Goal: Check status: Check status

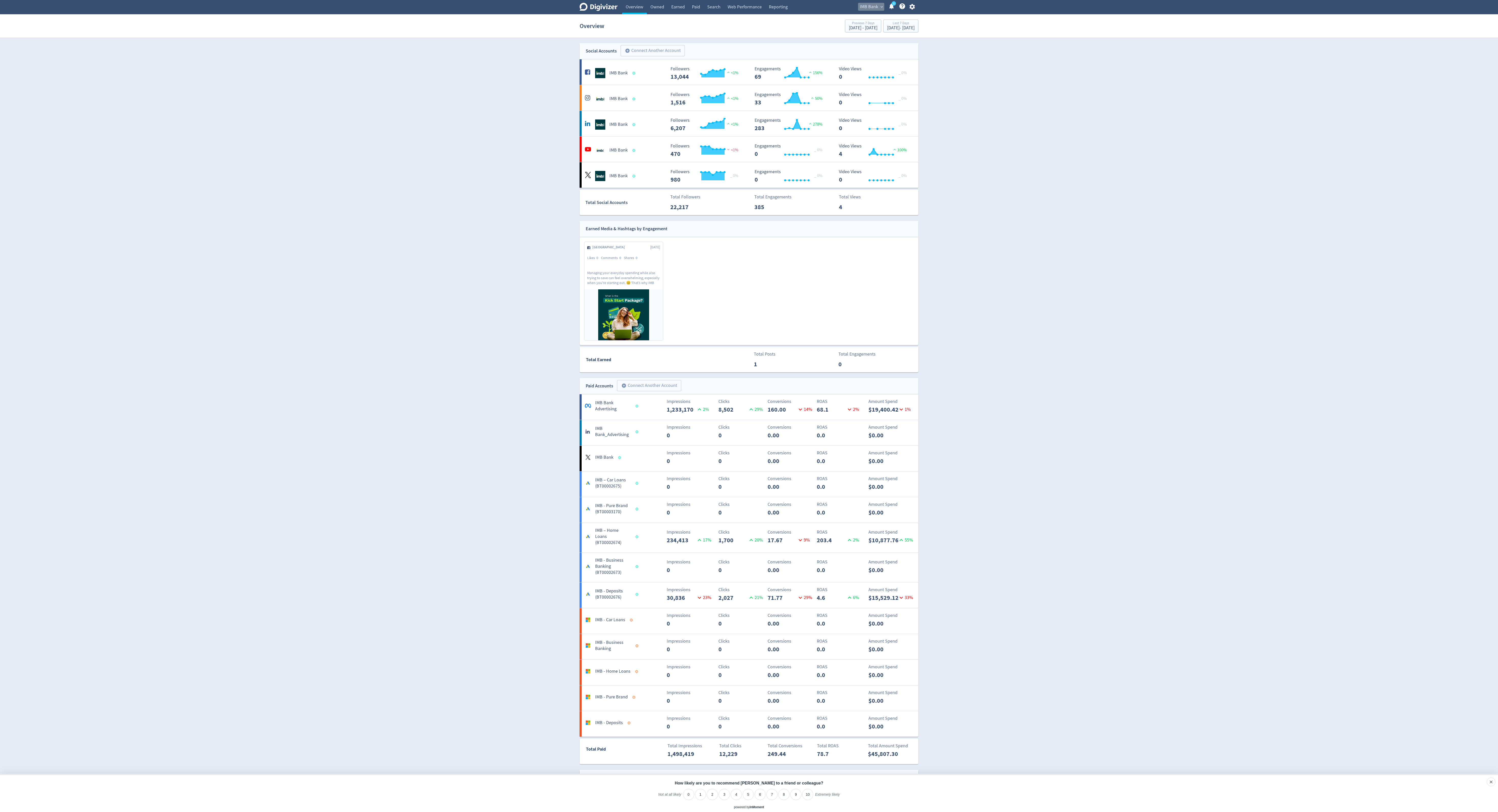
click at [875, 3] on span "IMB Bank" at bounding box center [869, 7] width 19 height 8
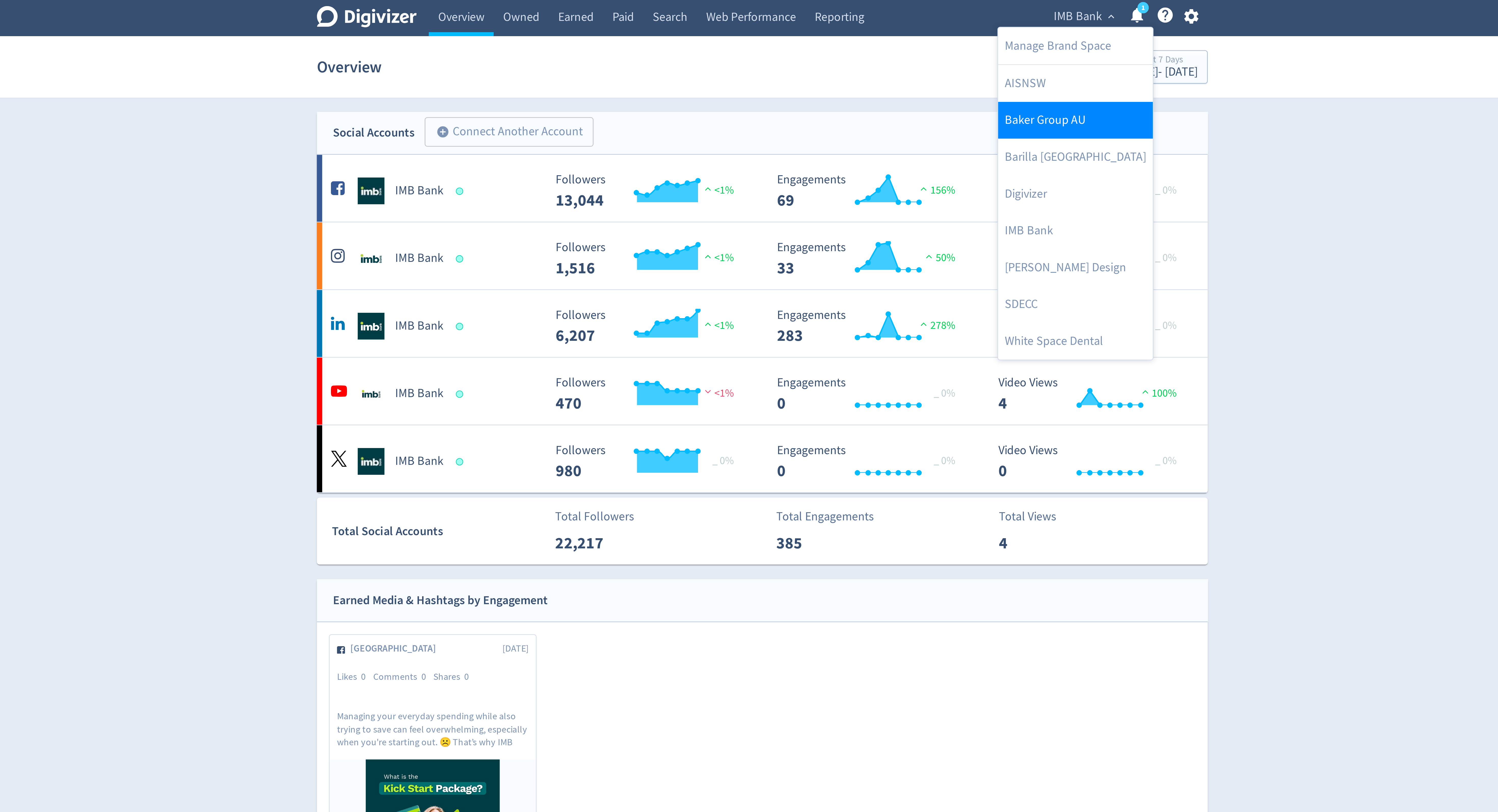
click at [853, 50] on link "Baker Group AU" at bounding box center [868, 46] width 59 height 14
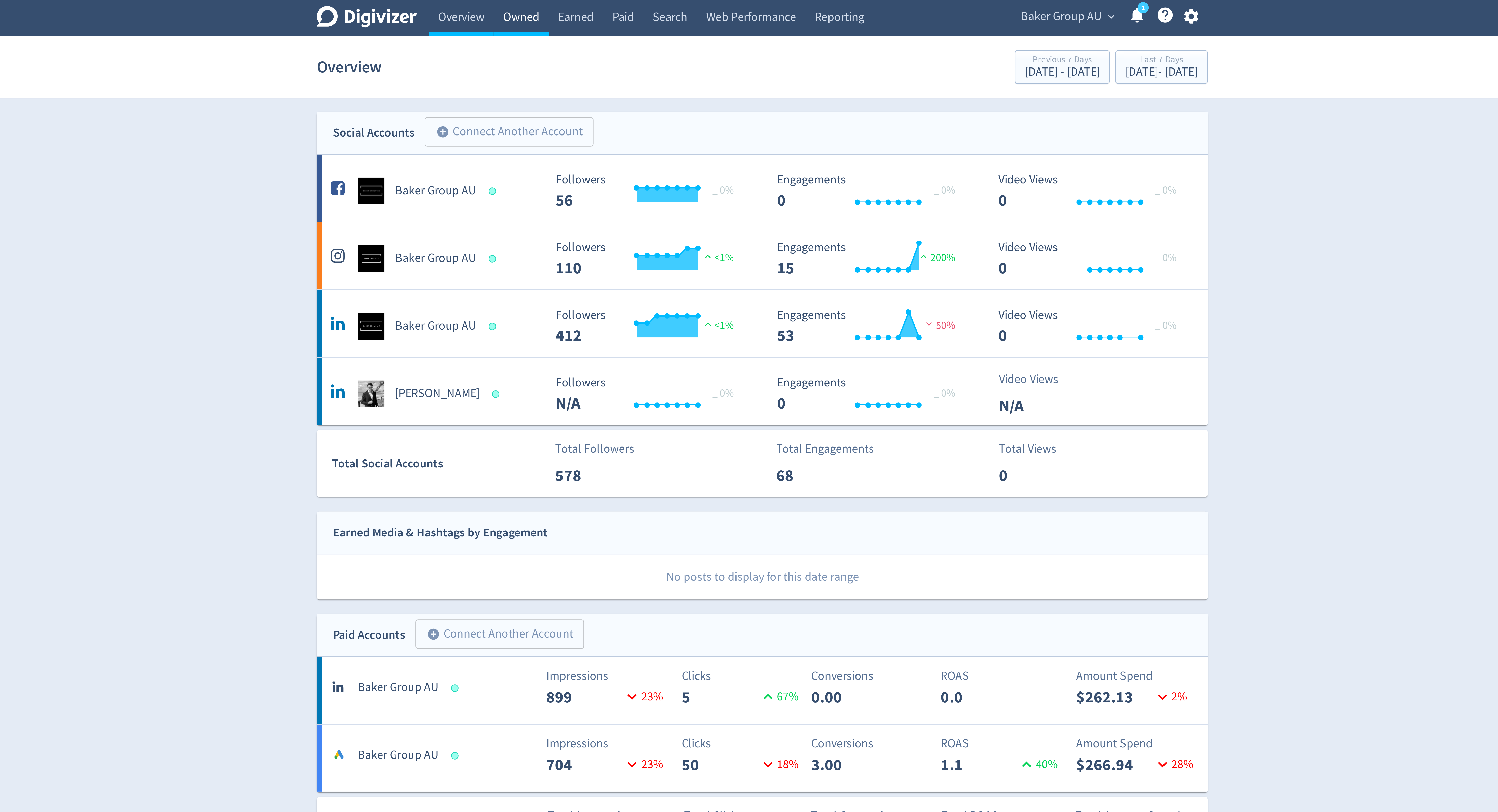
click at [655, 11] on link "Owned" at bounding box center [657, 7] width 21 height 15
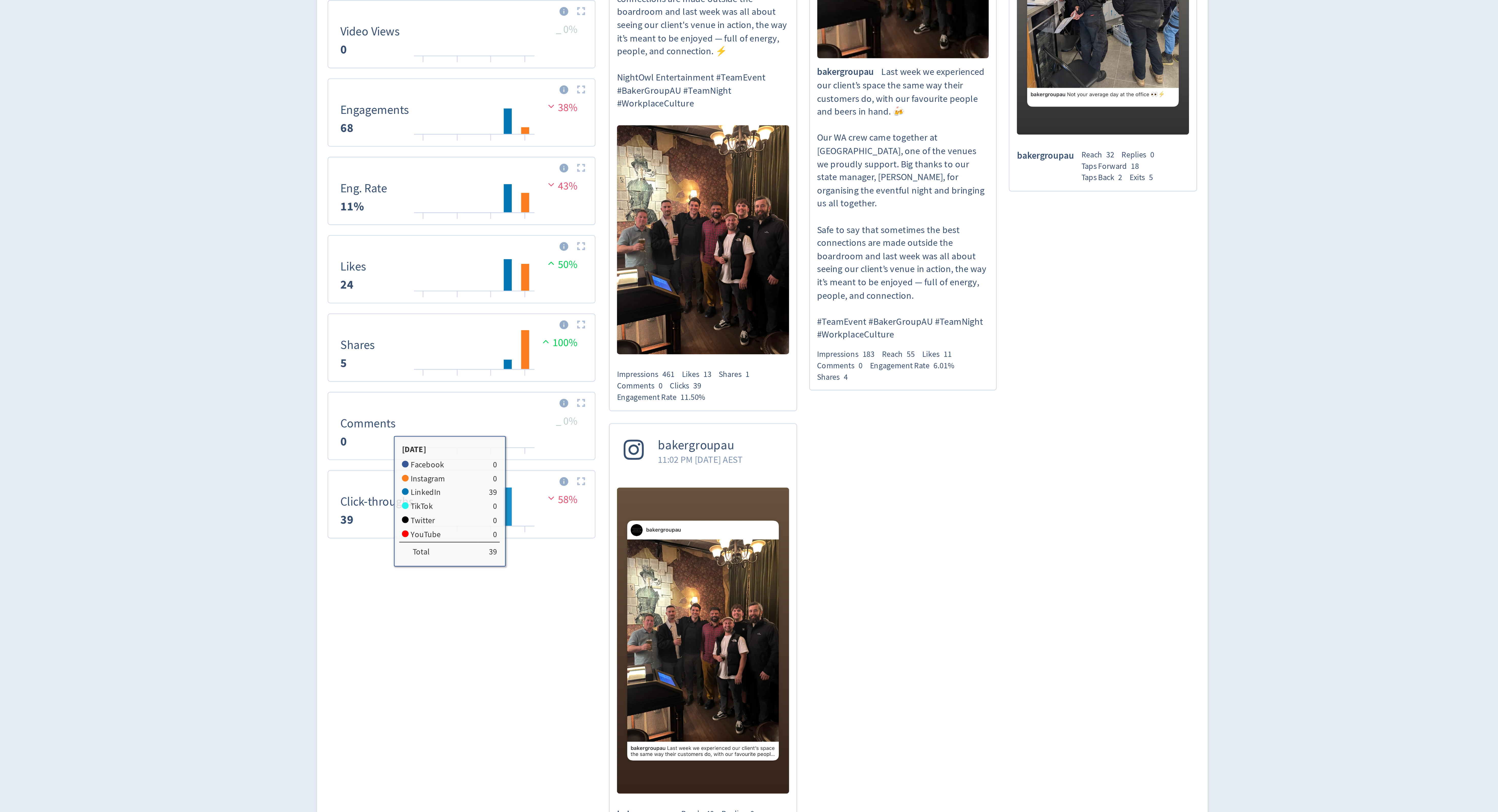
click at [652, 441] on rect "\a Click-throughs\a 39\a" at bounding box center [652, 436] width 3 height 15
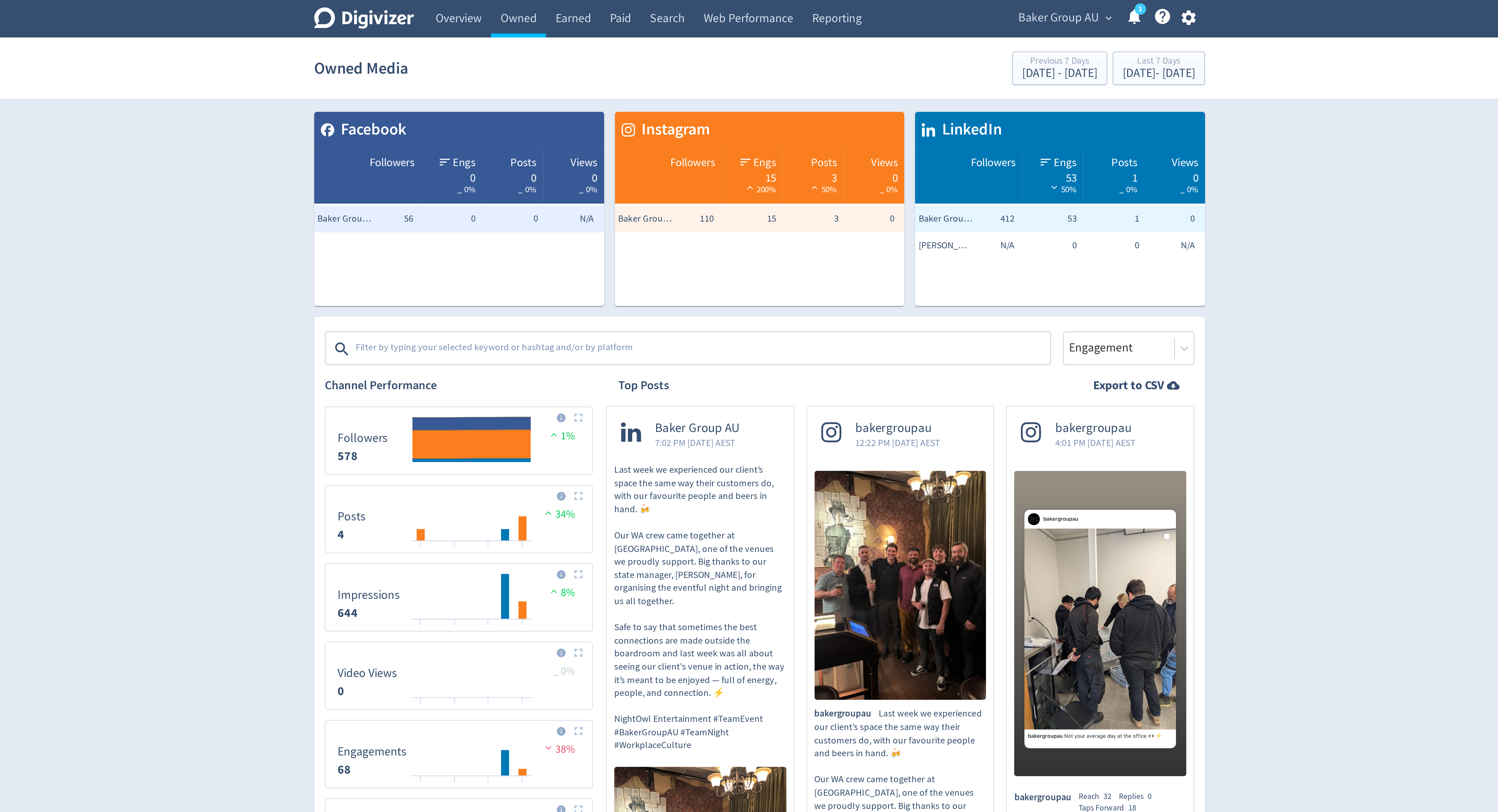
click at [685, 133] on textarea at bounding box center [727, 133] width 264 height 10
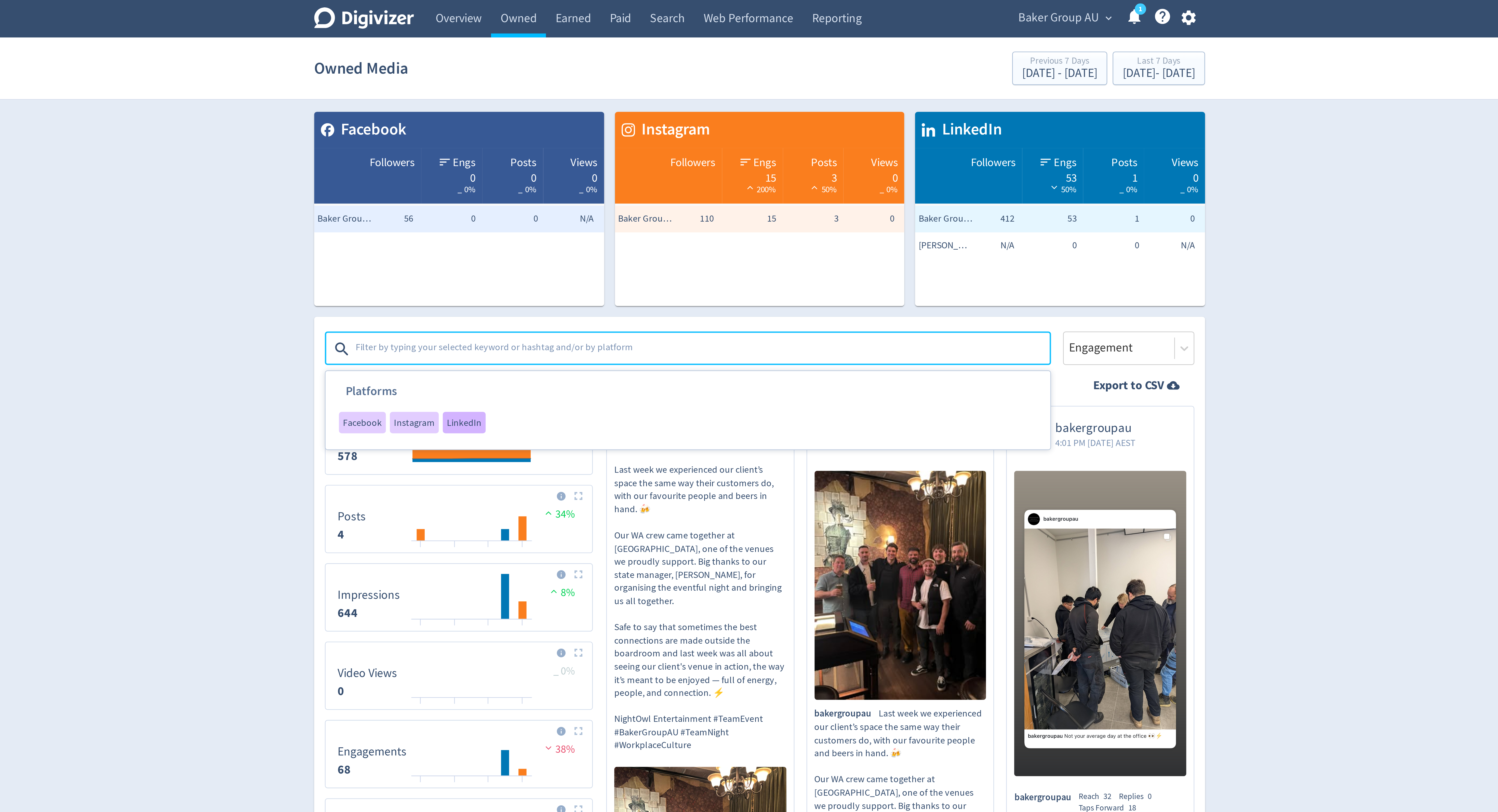
click at [630, 162] on span "LinkedIn" at bounding box center [636, 160] width 13 height 3
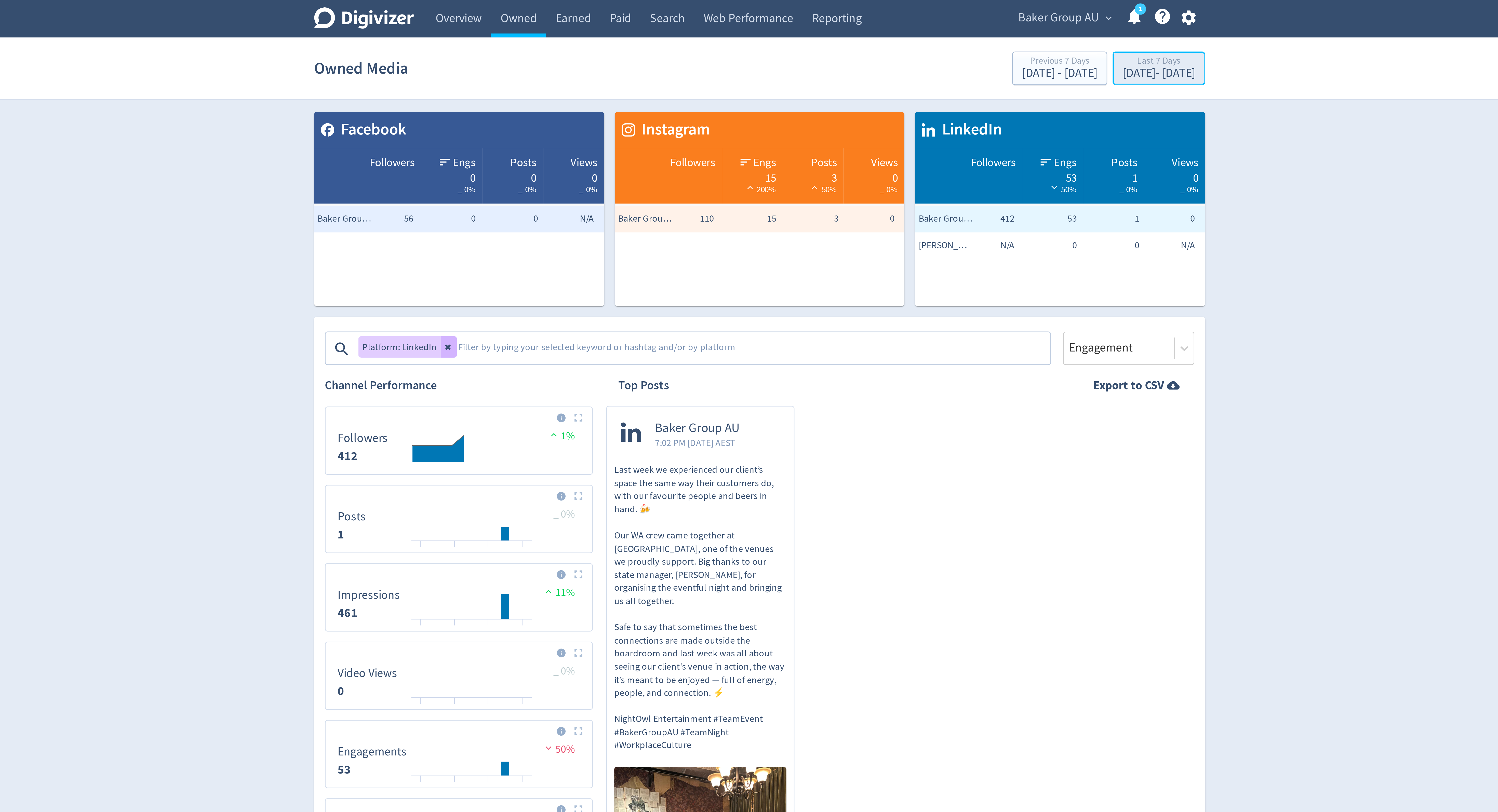
click at [887, 24] on div "Last 7 Days" at bounding box center [900, 23] width 27 height 4
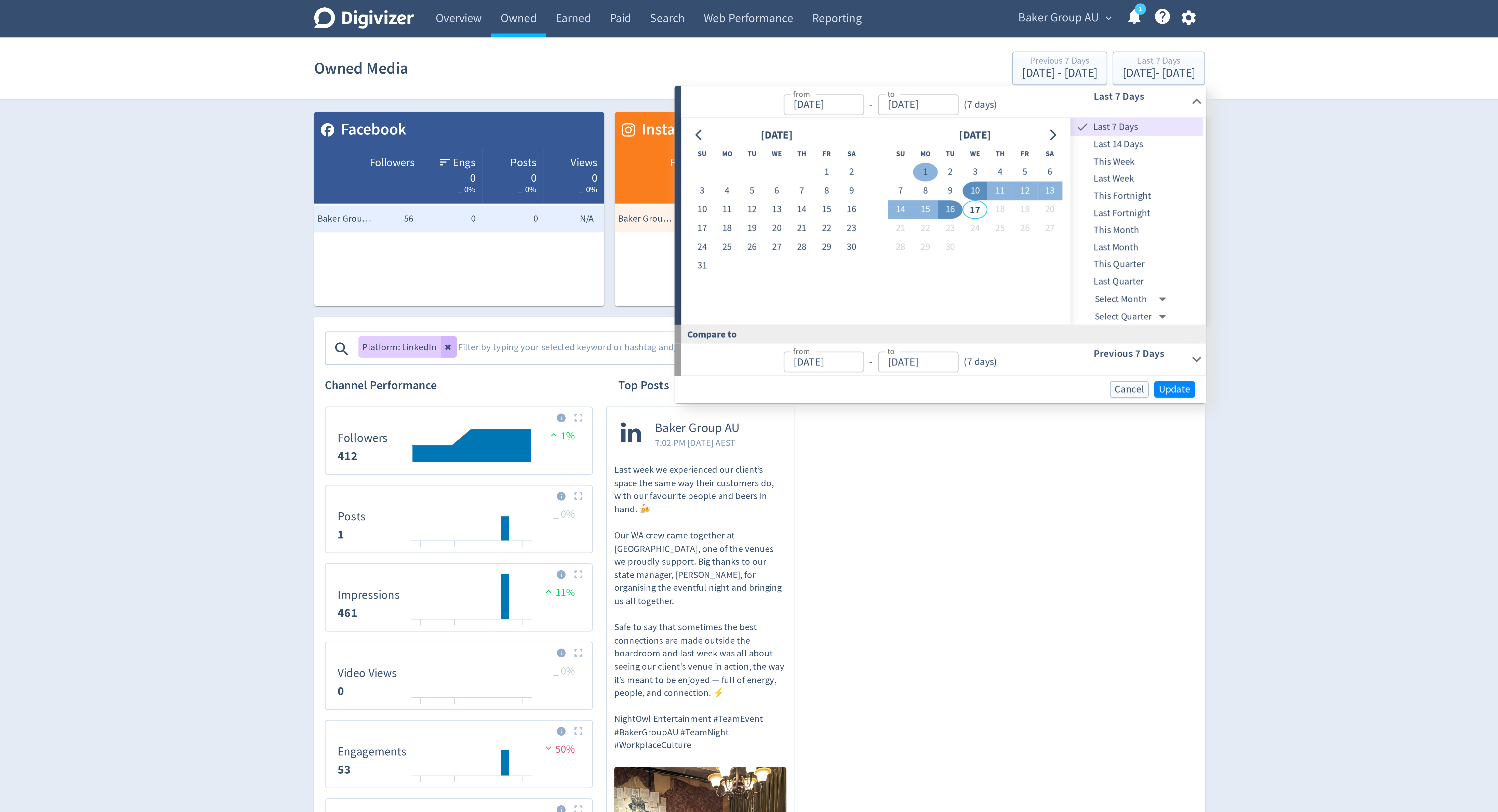
click at [812, 66] on button "1" at bounding box center [812, 65] width 9 height 7
type input "Sep 01, 2025"
click at [755, 95] on button "27" at bounding box center [755, 94] width 9 height 7
type input "Aug 27, 2025"
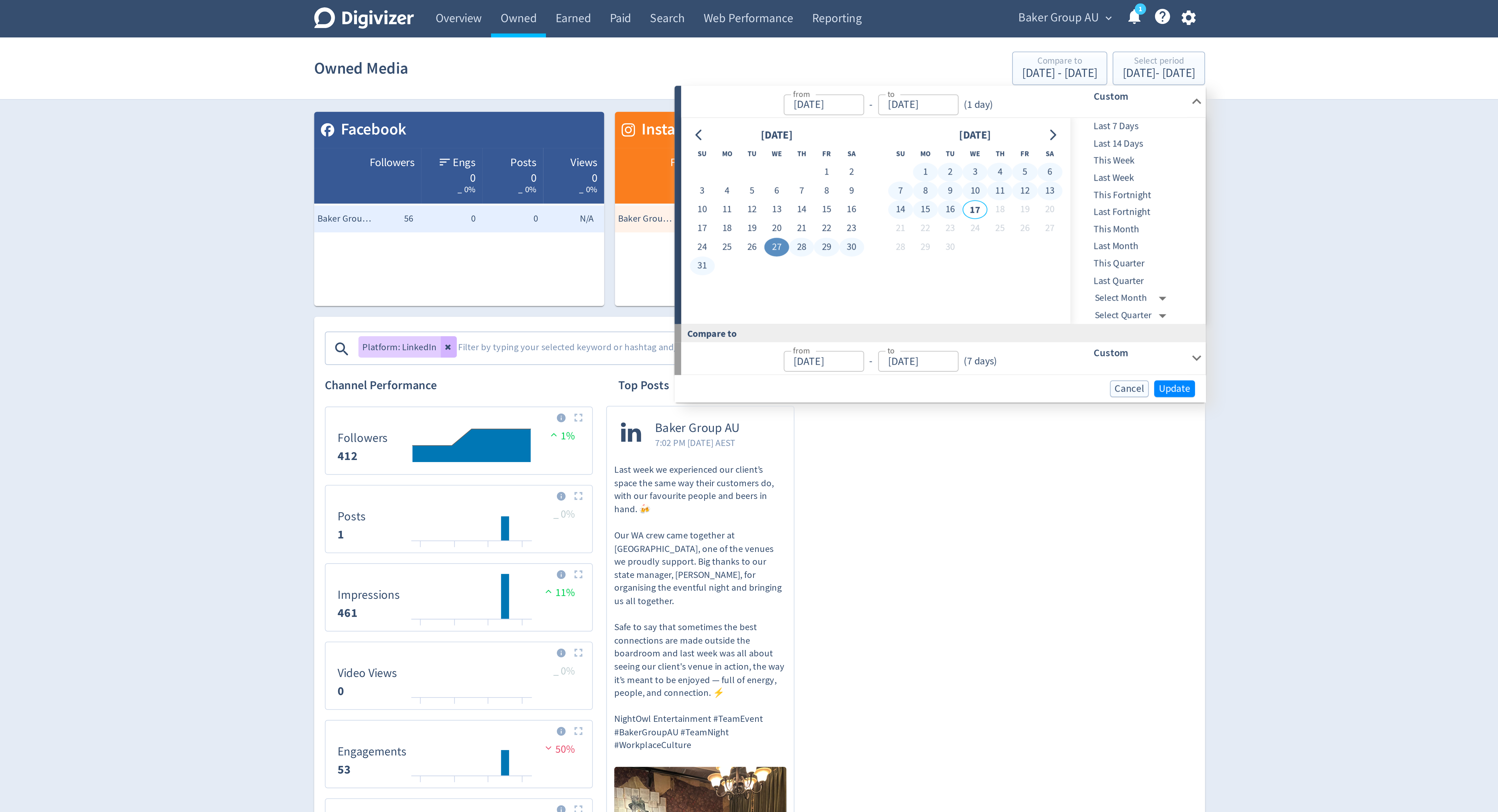
click at [821, 81] on button "16" at bounding box center [822, 80] width 9 height 7
type input "[DATE]"
type input "Aug 06, 2025"
type input "Aug 26, 2025"
click at [906, 149] on span "Update" at bounding box center [907, 148] width 12 height 4
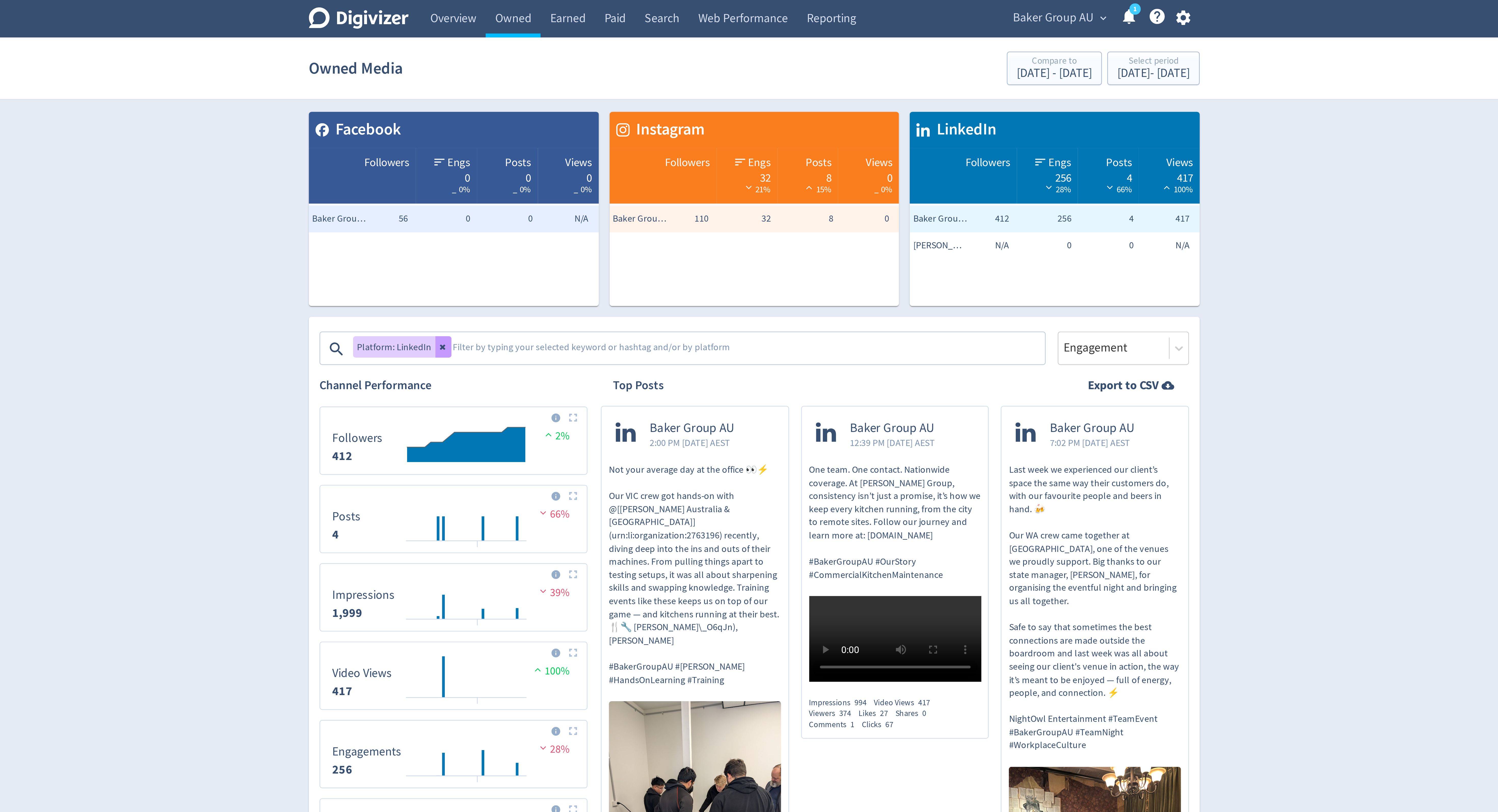
click at [629, 131] on icon at bounding box center [630, 131] width 3 height 3
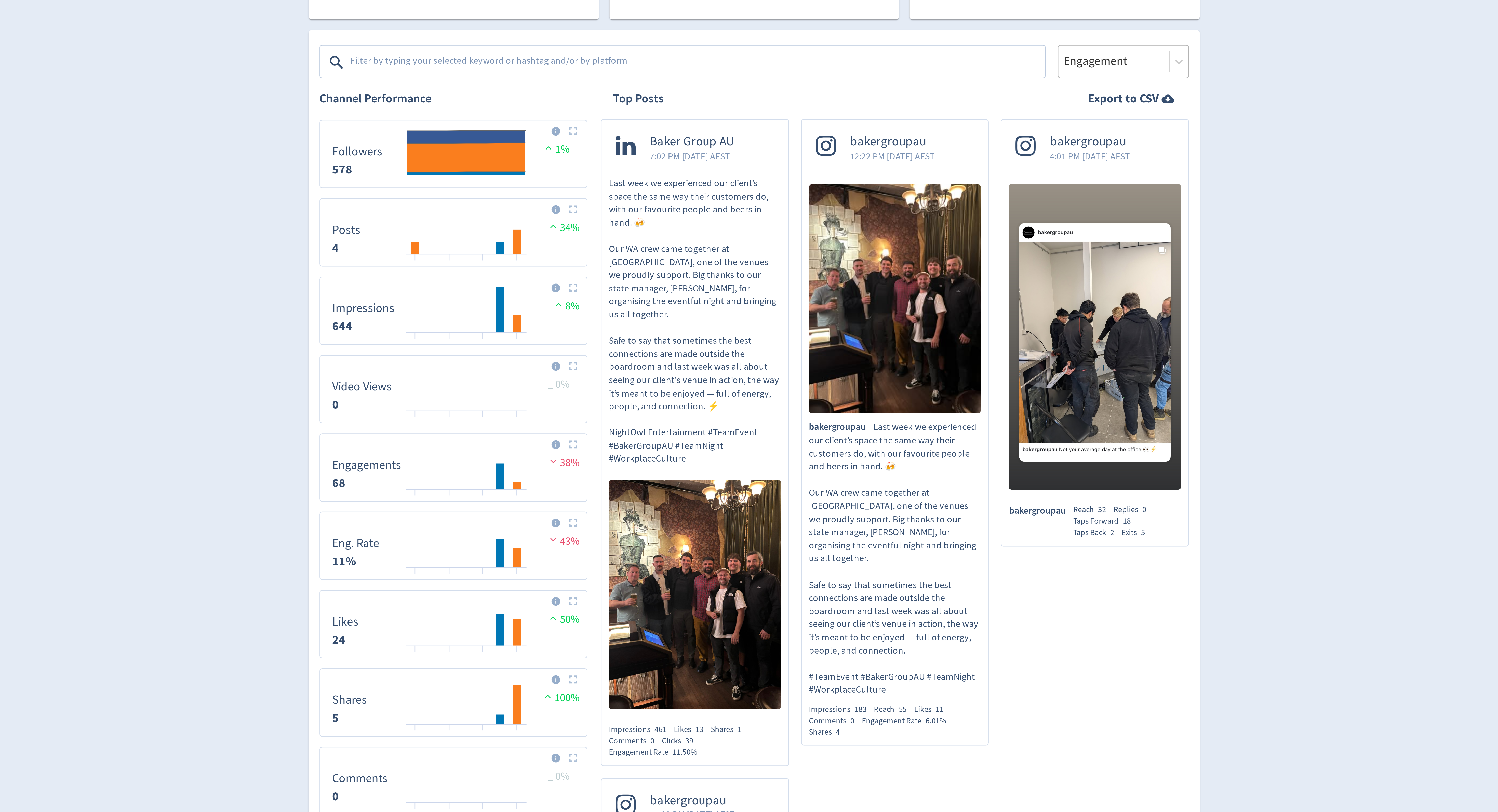
click at [895, 130] on div at bounding box center [886, 132] width 39 height 8
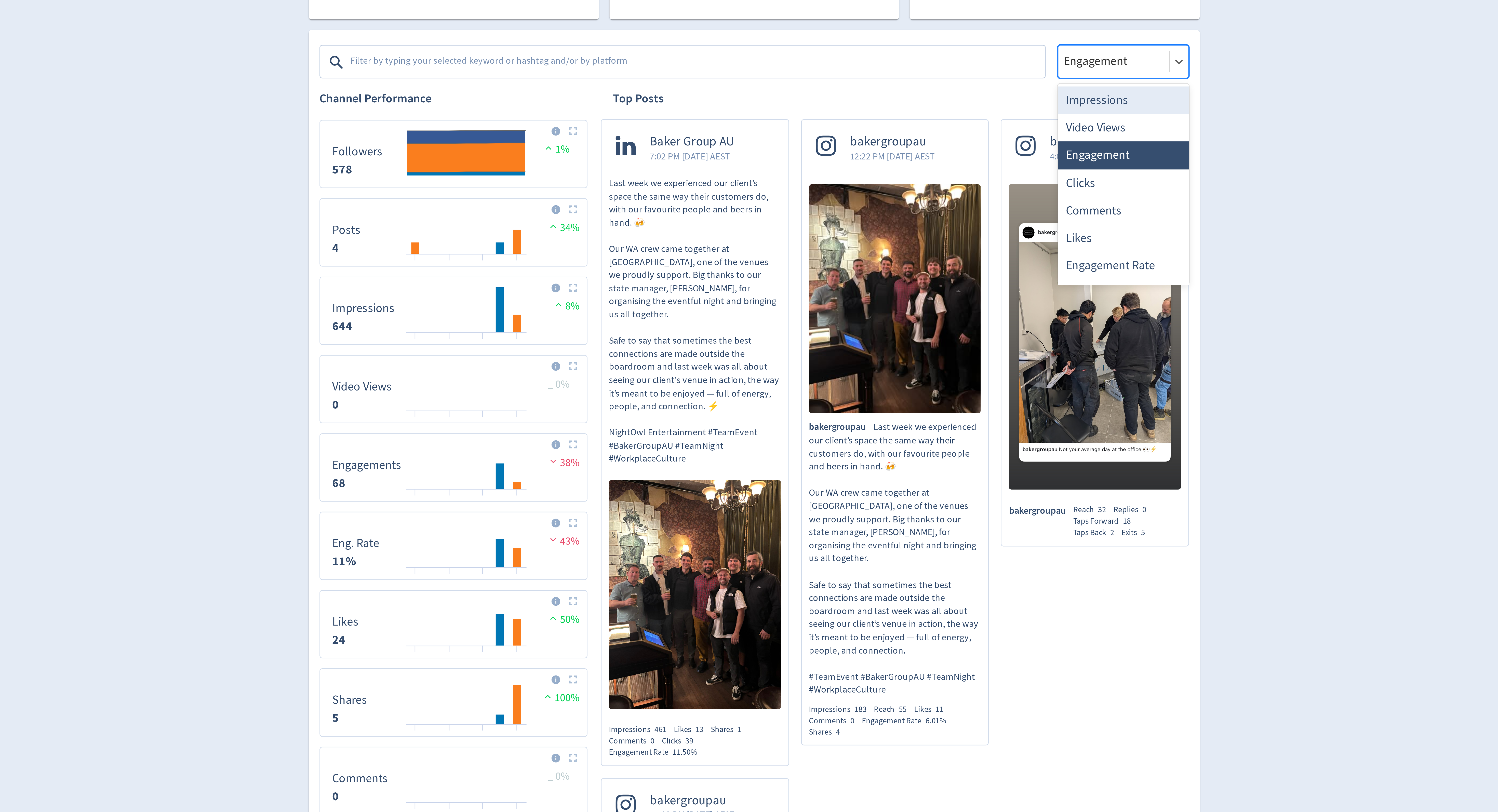
click at [891, 145] on div "Impressions" at bounding box center [889, 147] width 50 height 10
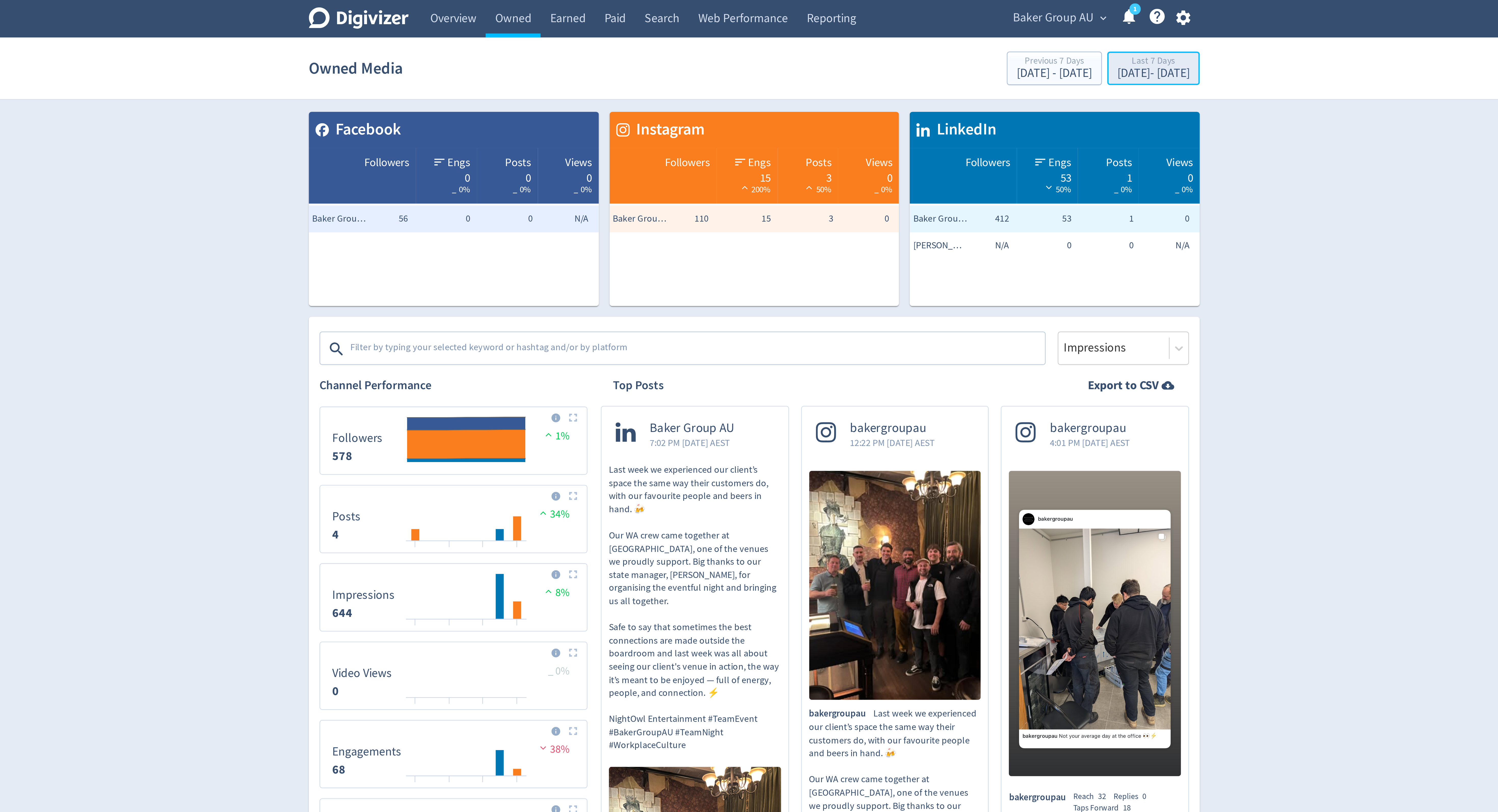
click at [887, 29] on div "Sep 10, 2025 - Sep 16, 2025" at bounding box center [900, 28] width 27 height 5
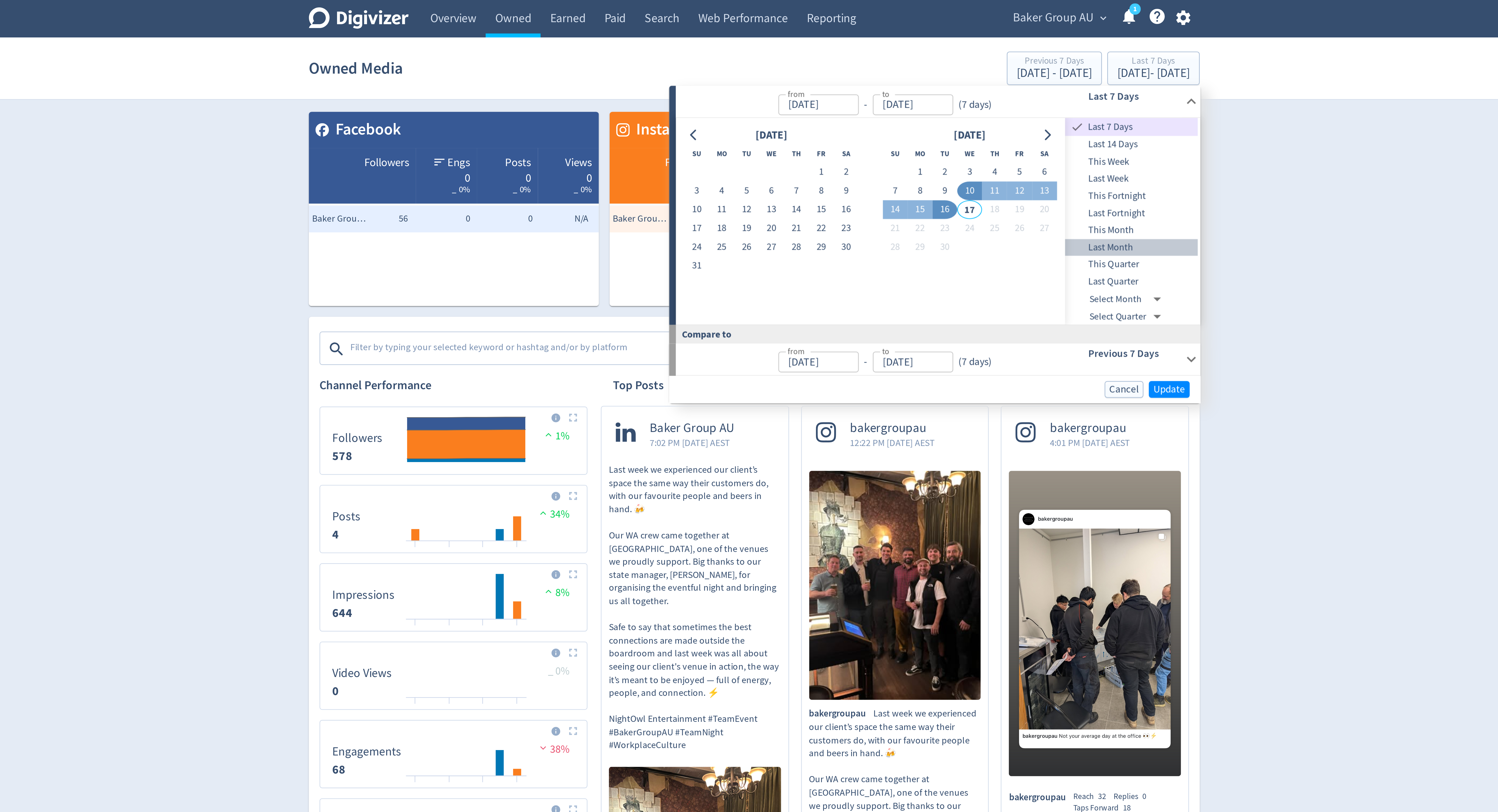
click at [889, 91] on span "Last Month" at bounding box center [892, 94] width 51 height 6
type input "Aug 01, 2025"
type input "Aug 31, 2025"
type input "Jul 01, 2025"
type input "Jul 31, 2025"
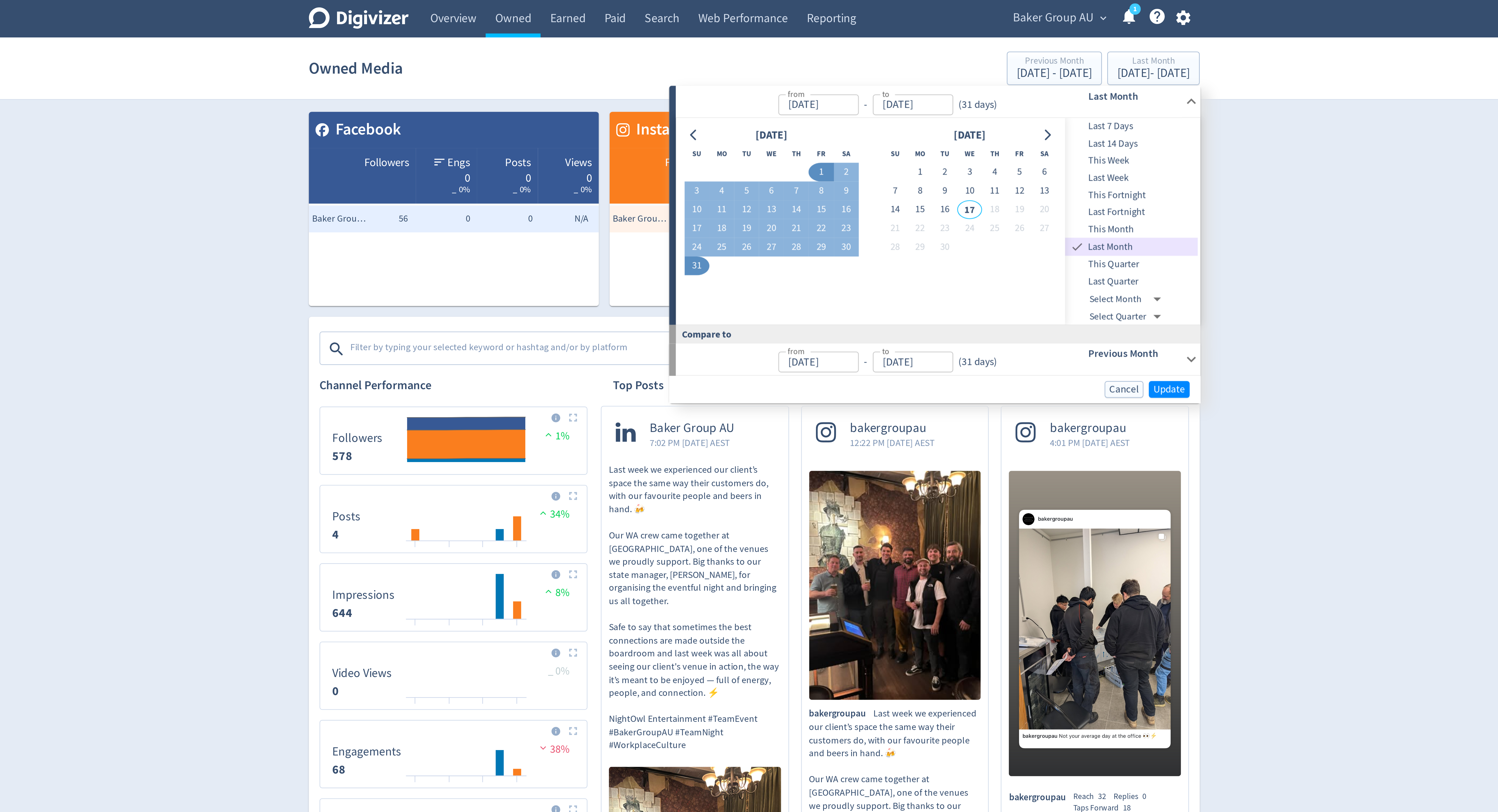
click at [773, 65] on button "1" at bounding box center [774, 65] width 9 height 7
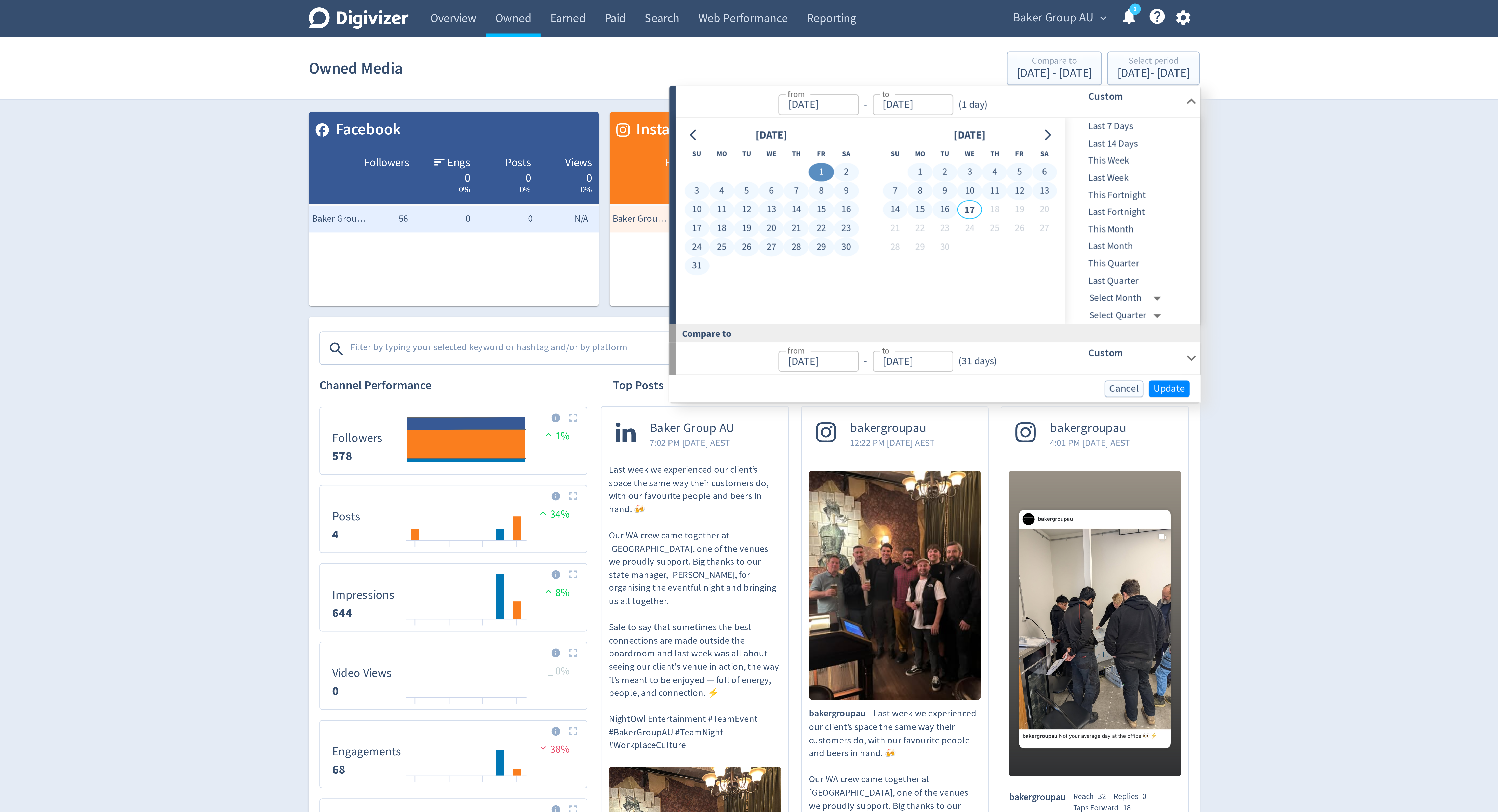
click at [821, 80] on button "16" at bounding box center [822, 80] width 9 height 7
type input "[DATE]"
type input "Jun 15, 2025"
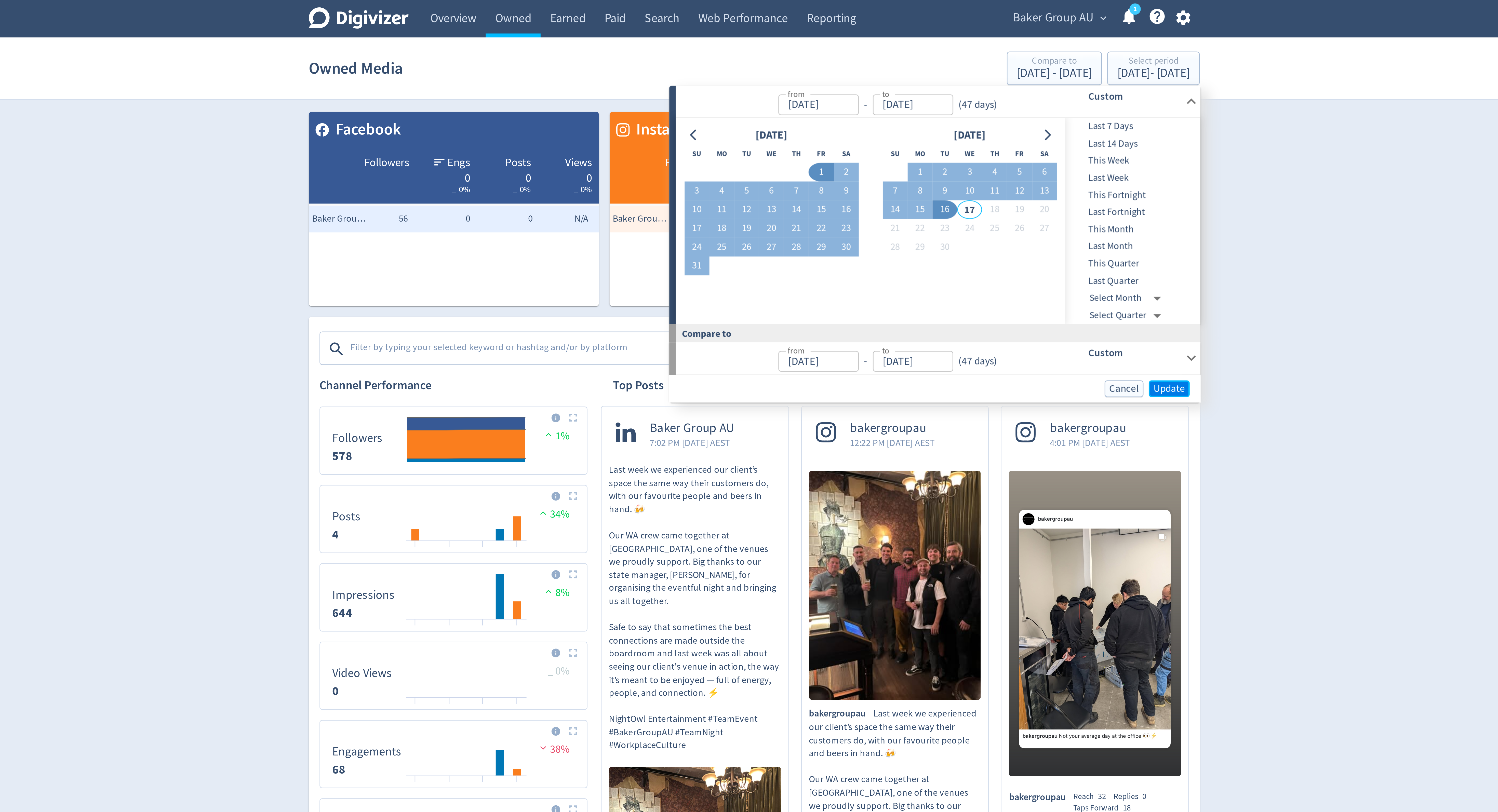
click at [907, 150] on span "Update" at bounding box center [907, 148] width 12 height 4
